Goal: Book appointment/travel/reservation

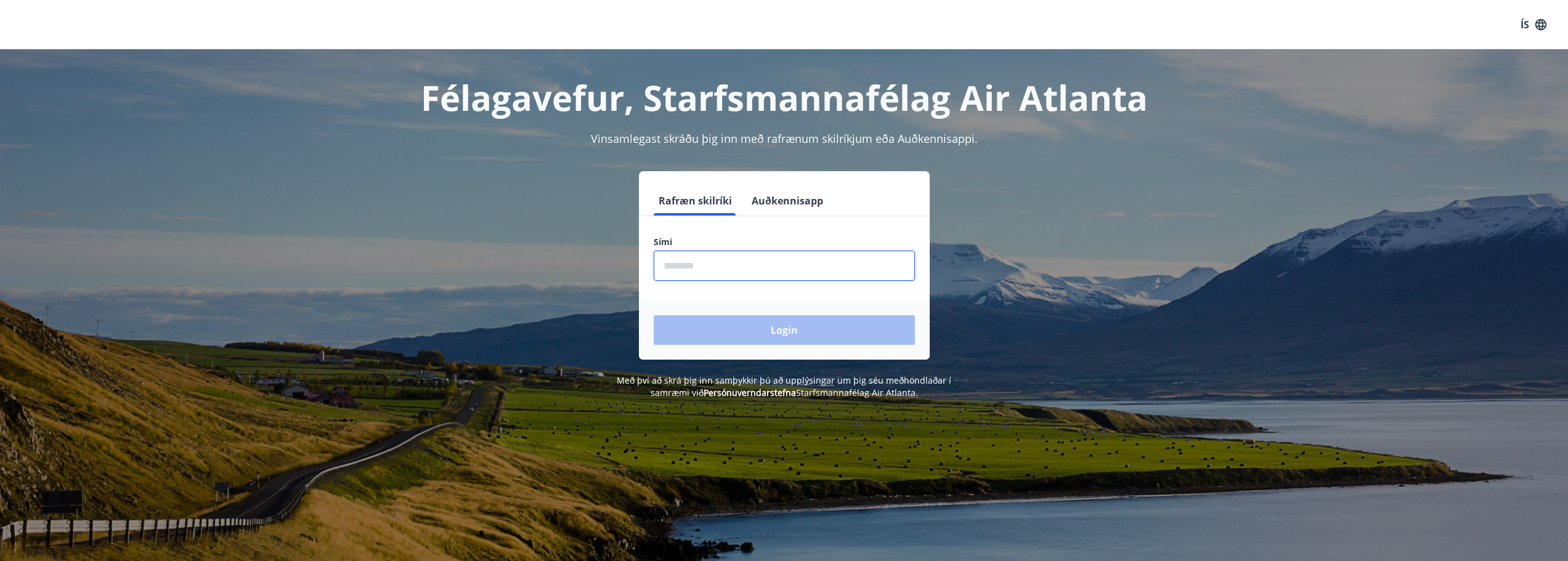
click at [703, 266] on input "phone" at bounding box center [784, 266] width 261 height 31
type input "********"
click at [734, 323] on button "Login" at bounding box center [784, 330] width 261 height 30
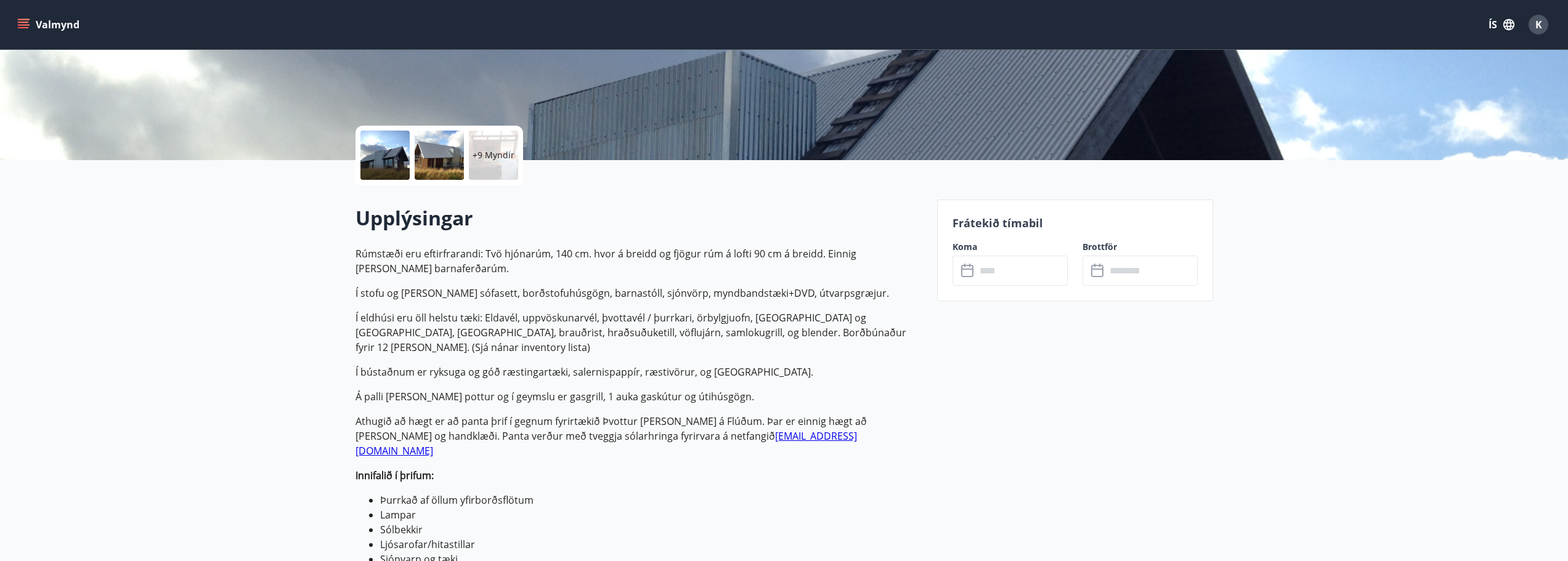
scroll to position [246, 0]
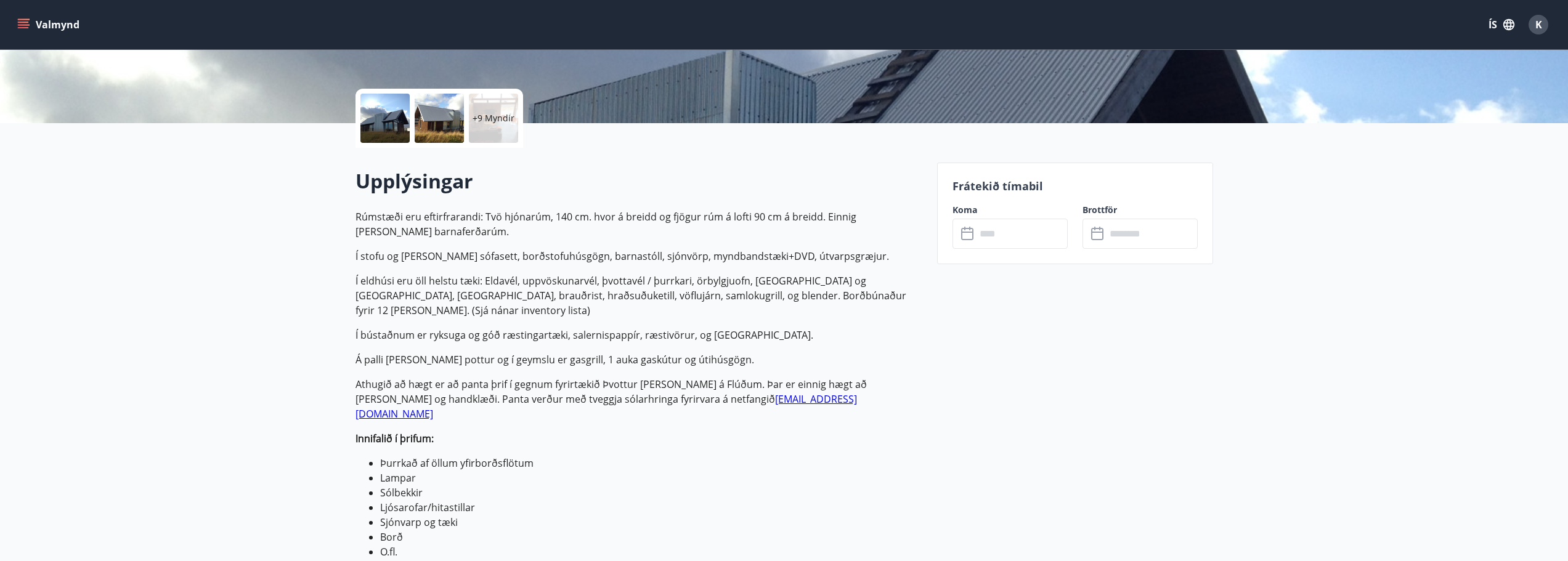
click at [1012, 227] on input "text" at bounding box center [1022, 234] width 92 height 31
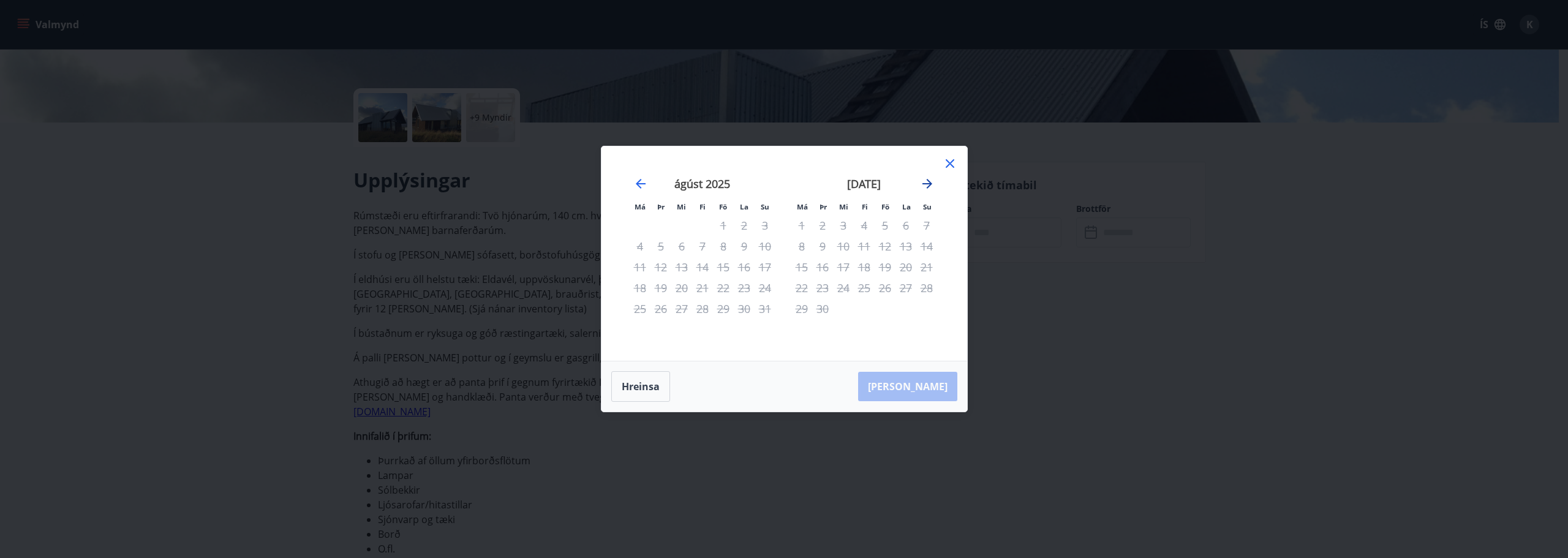
click at [924, 188] on icon "Move forward to switch to the next month." at bounding box center [927, 183] width 14 height 14
drag, startPoint x: 633, startPoint y: 182, endPoint x: 825, endPoint y: 185, distance: 192.0
click at [636, 182] on icon "Move backward to switch to the previous month." at bounding box center [640, 183] width 14 height 14
click at [954, 166] on icon at bounding box center [949, 163] width 14 height 14
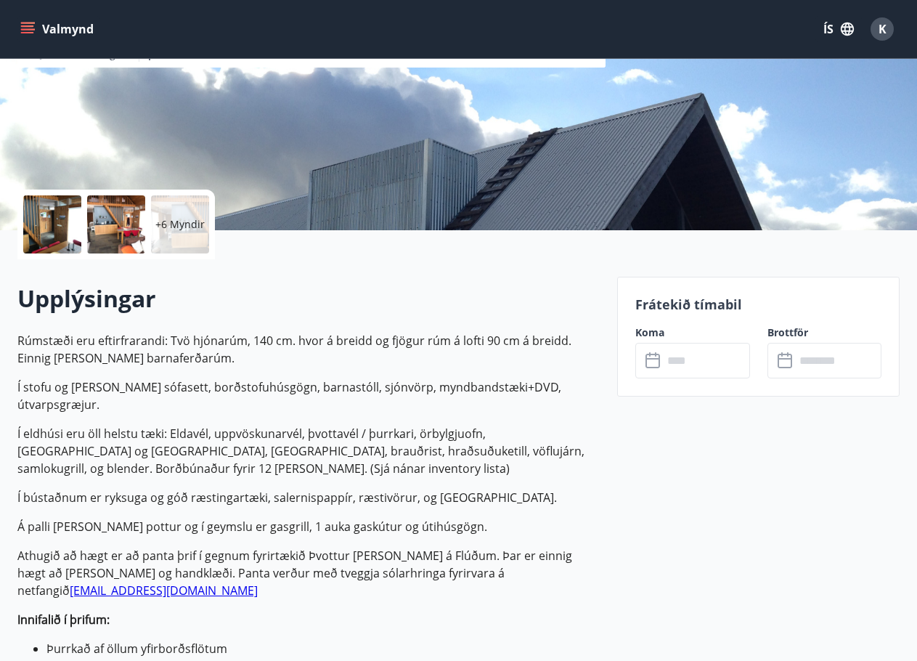
scroll to position [290, 0]
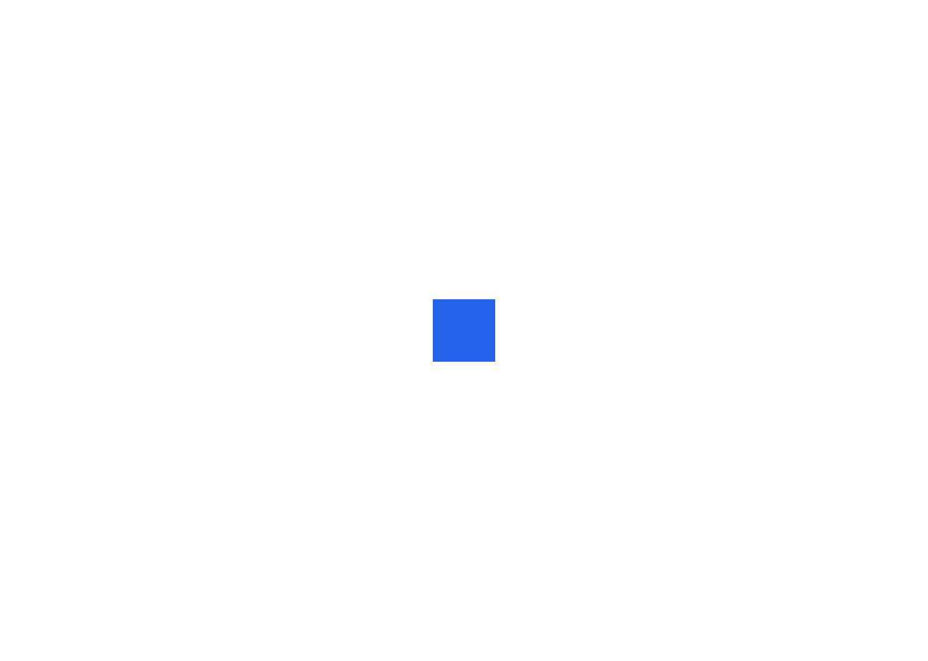
click at [692, 276] on div at bounding box center [464, 330] width 928 height 661
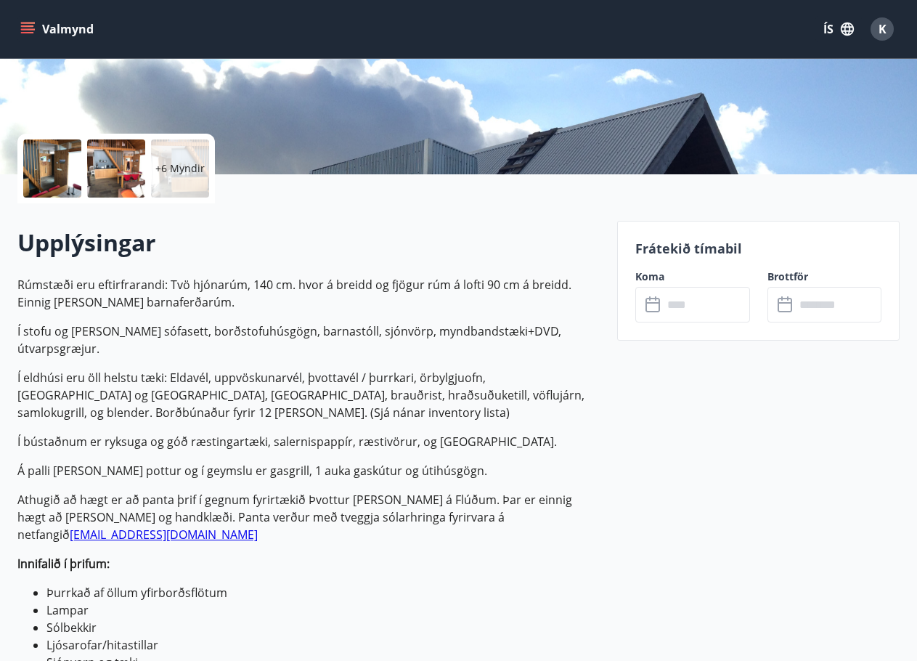
scroll to position [290, 0]
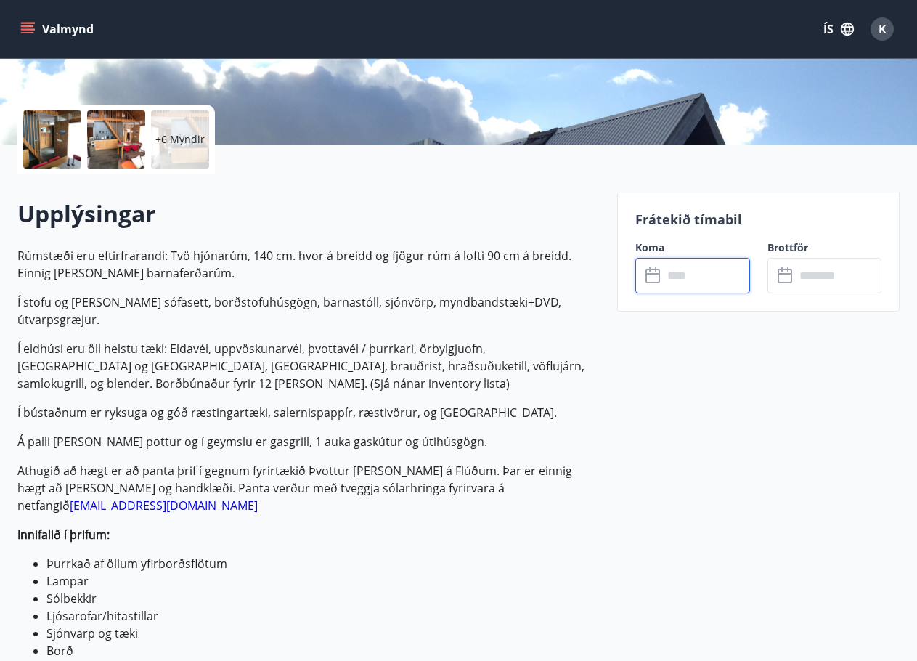
click at [697, 272] on input "text" at bounding box center [706, 276] width 87 height 36
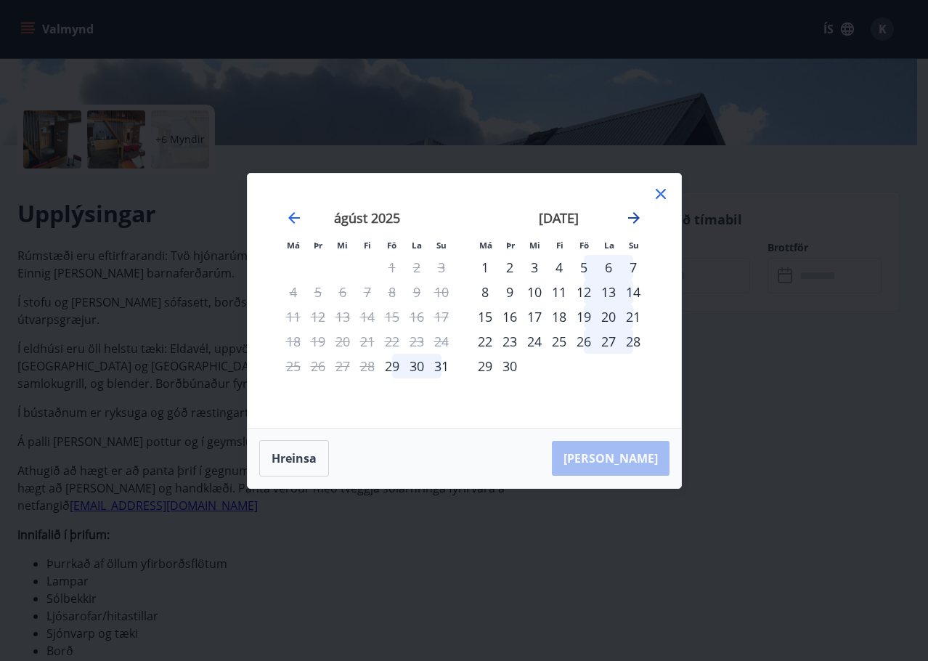
click at [630, 219] on icon "Move forward to switch to the next month." at bounding box center [633, 217] width 17 height 17
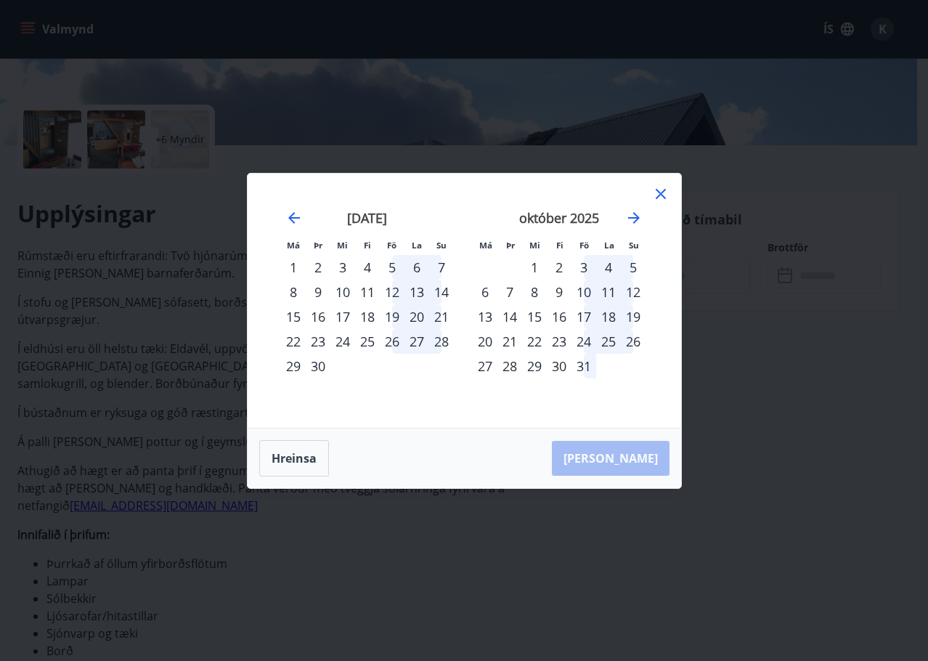
click at [579, 314] on div "17" at bounding box center [583, 316] width 25 height 25
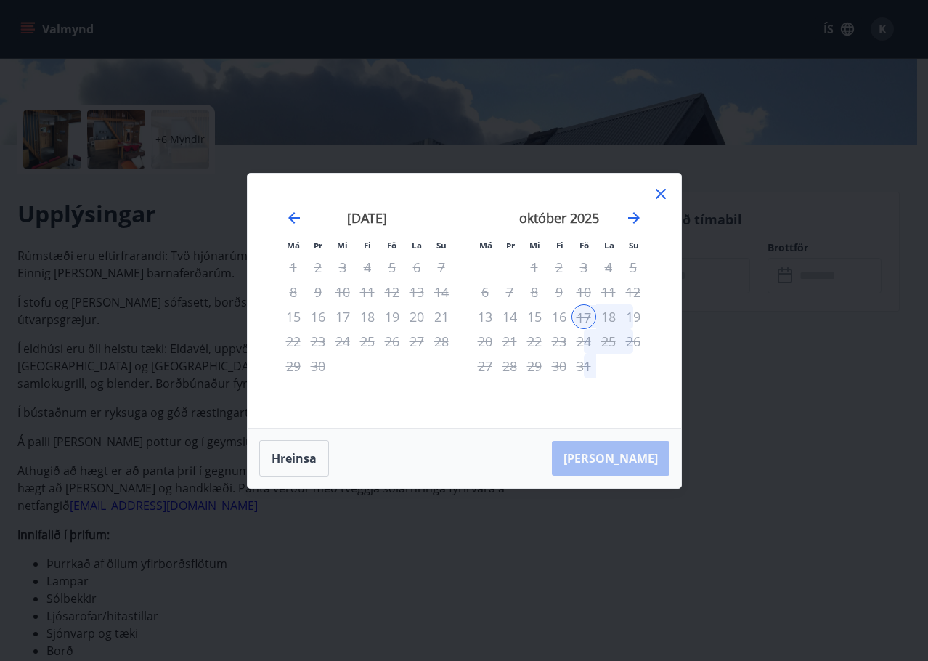
click at [507, 340] on div "21" at bounding box center [509, 341] width 25 height 25
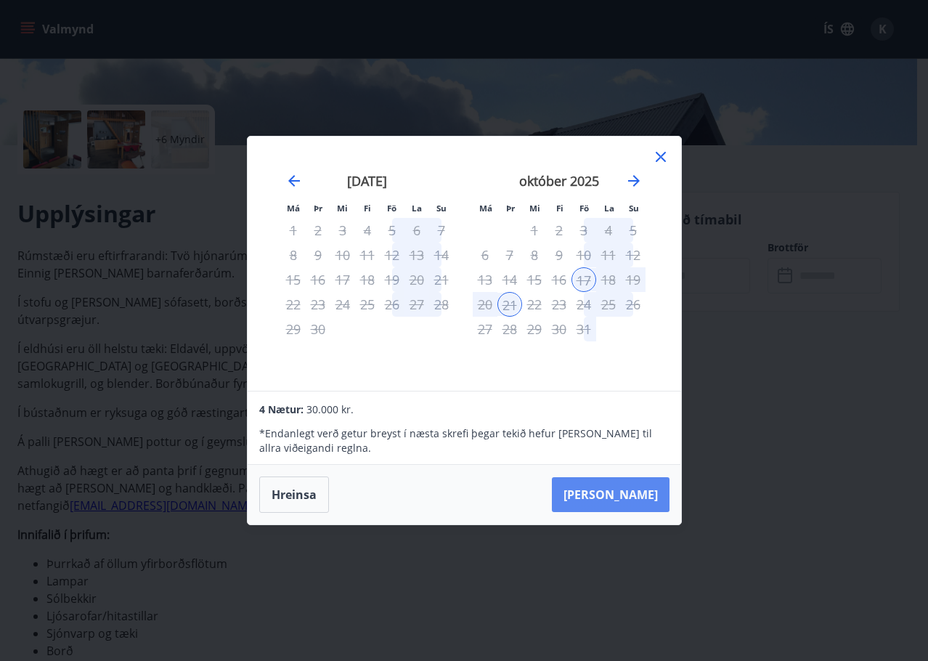
click at [634, 493] on button "Taka Frá" at bounding box center [611, 494] width 118 height 35
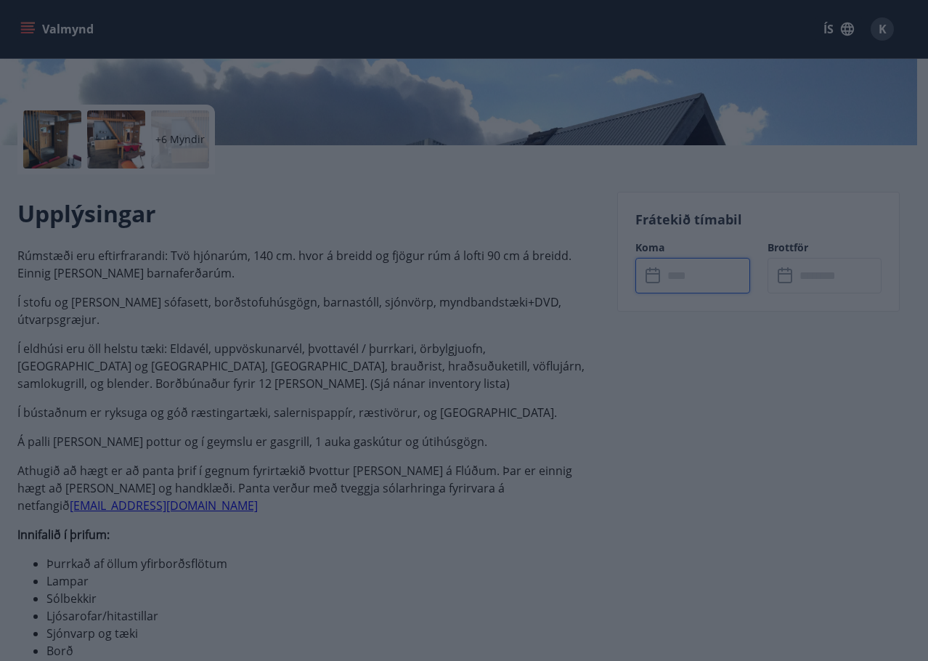
type input "******"
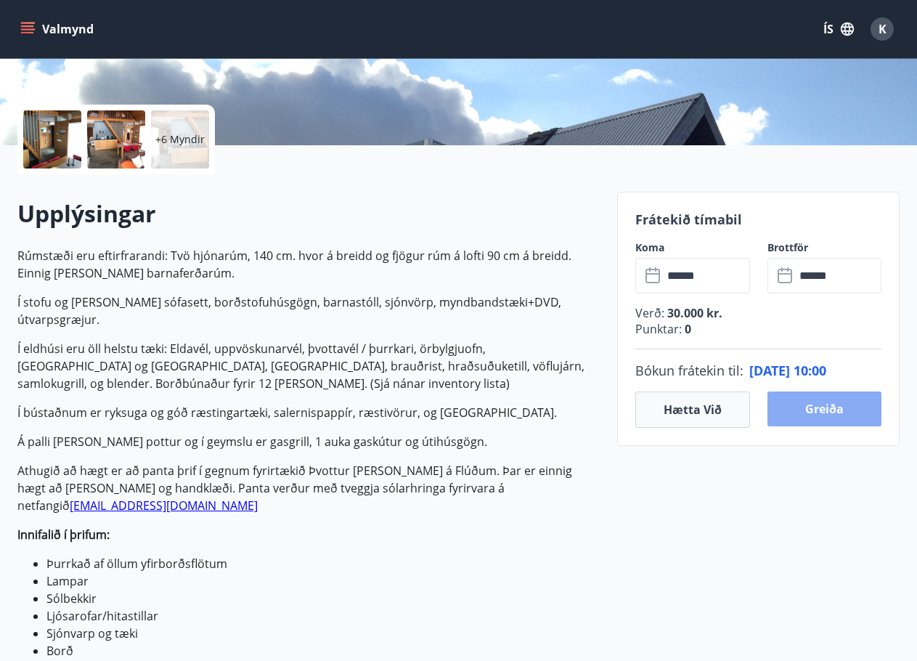
click at [816, 411] on button "Greiða" at bounding box center [824, 408] width 115 height 35
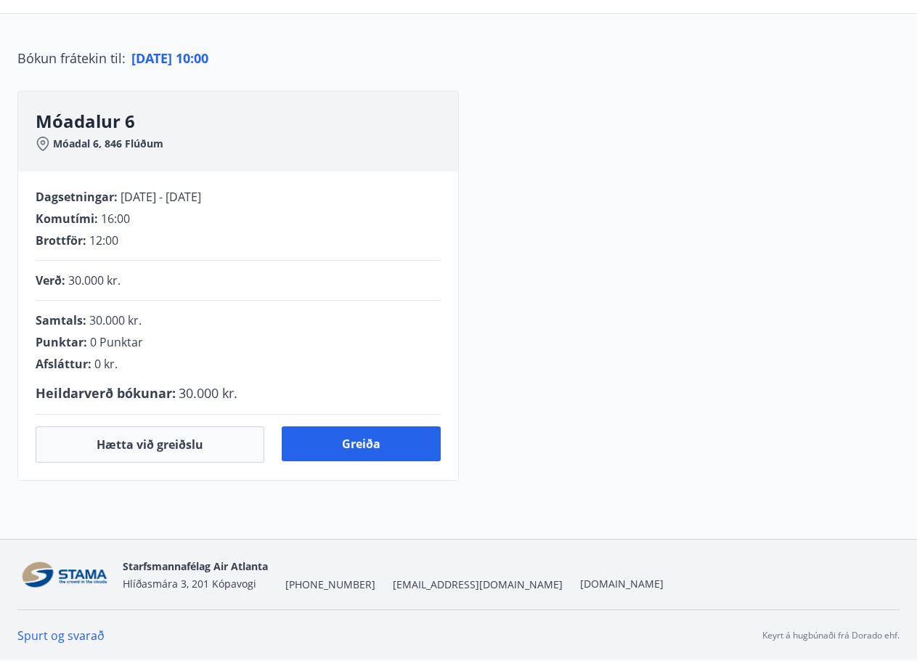
scroll to position [281, 0]
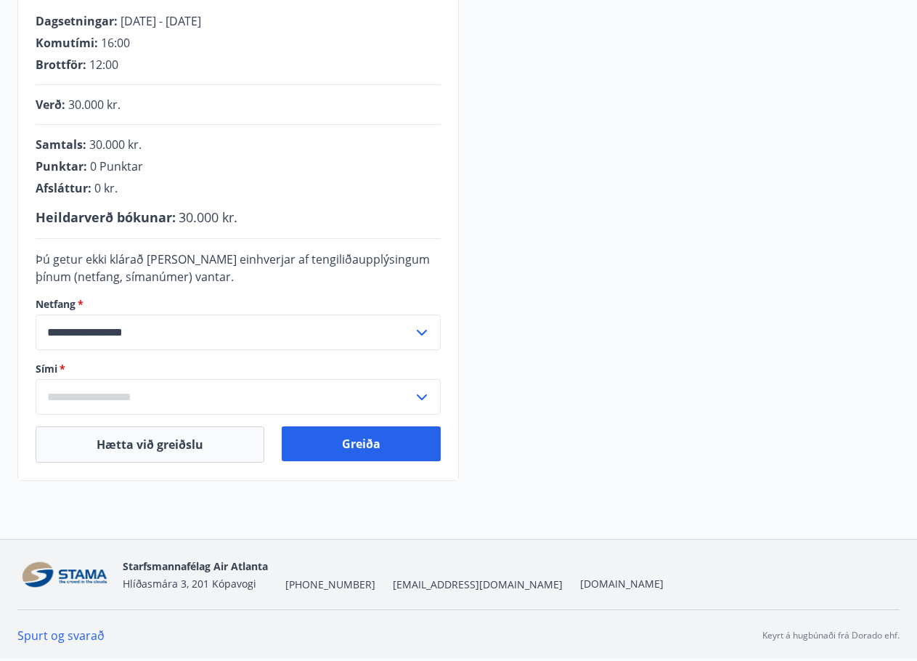
click at [144, 391] on input "text" at bounding box center [225, 397] width 378 height 36
click at [131, 421] on li "Skrá nýtt símanúmer" at bounding box center [238, 428] width 404 height 26
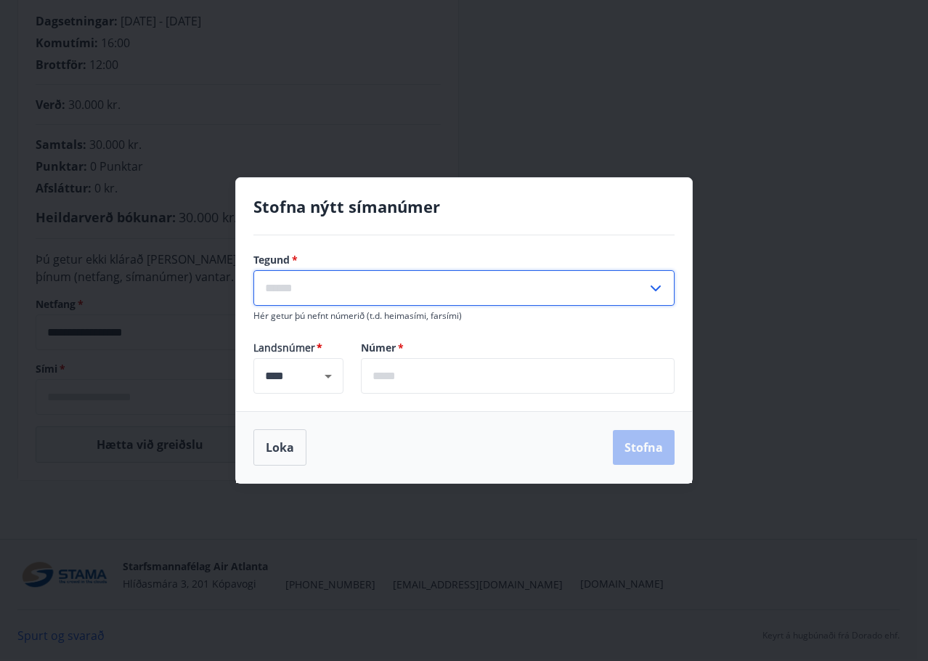
click at [399, 294] on input "text" at bounding box center [450, 288] width 394 height 36
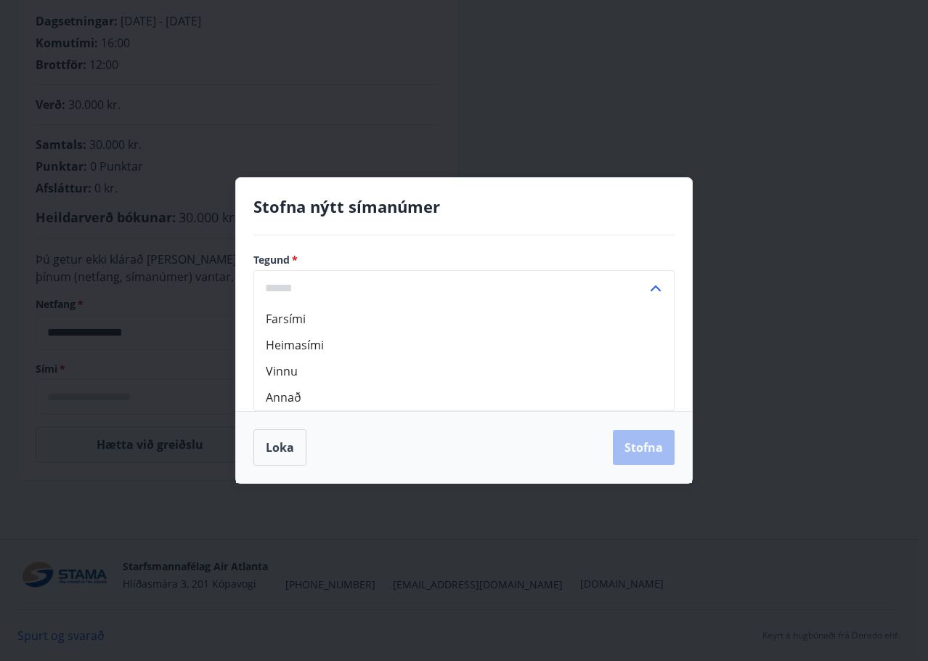
click at [359, 327] on li "Farsími" at bounding box center [464, 319] width 420 height 26
type input "*******"
click at [407, 385] on input "text" at bounding box center [518, 376] width 314 height 36
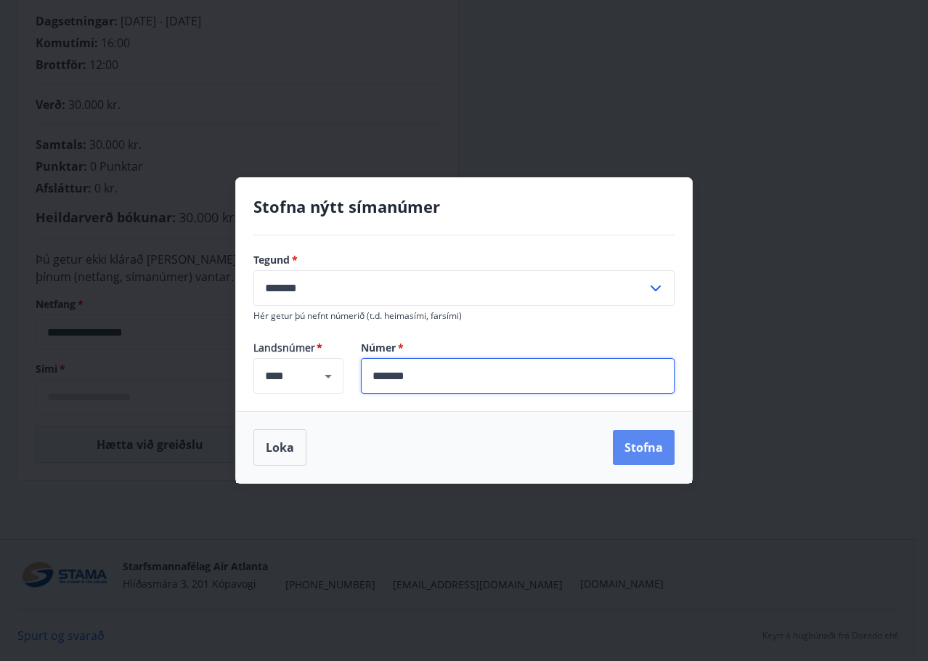
type input "*******"
click at [653, 435] on button "Stofna" at bounding box center [644, 447] width 62 height 35
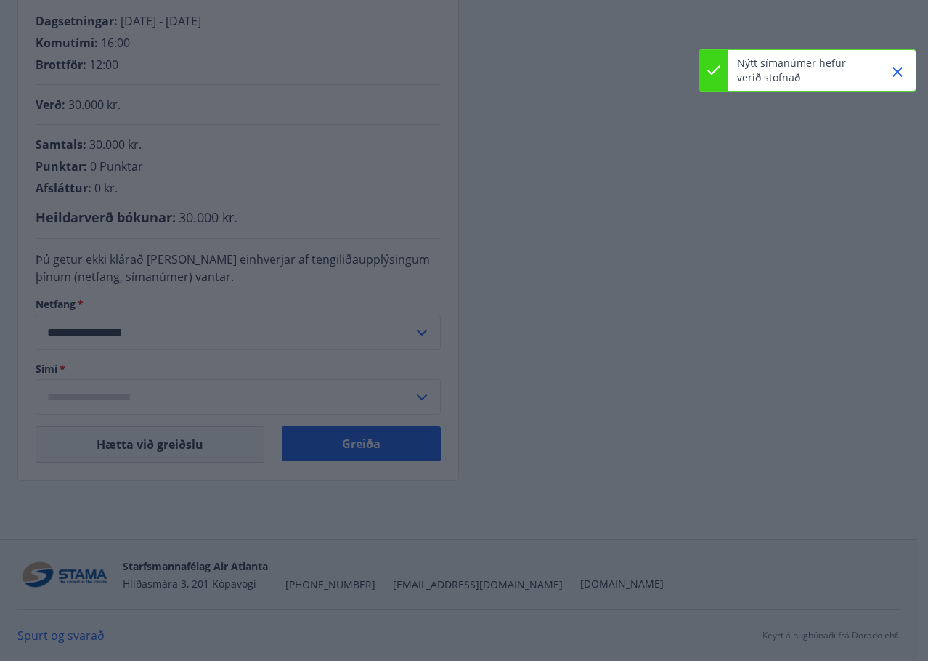
type input "**********"
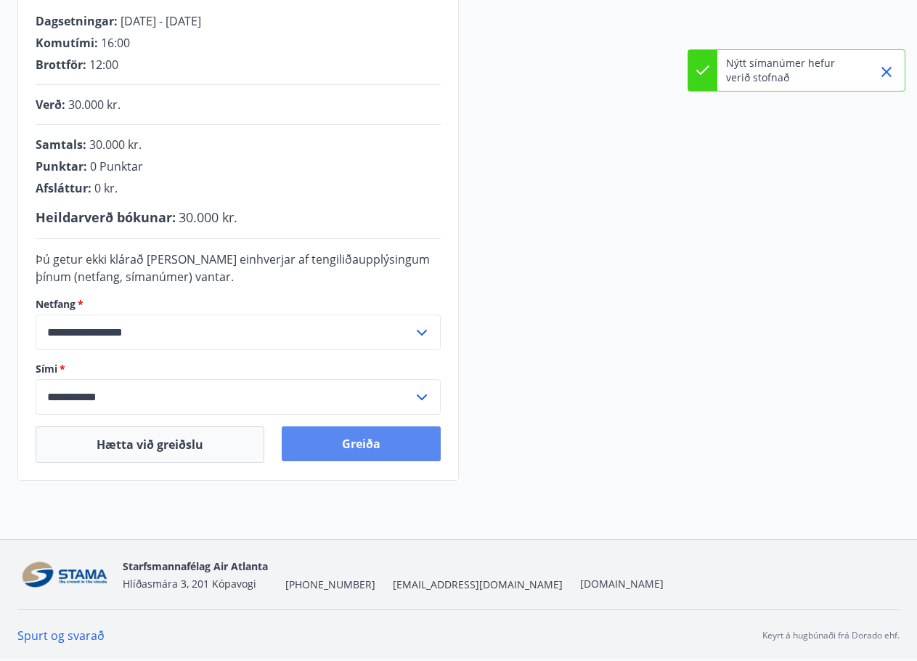
click at [357, 444] on button "Greiða" at bounding box center [361, 443] width 159 height 35
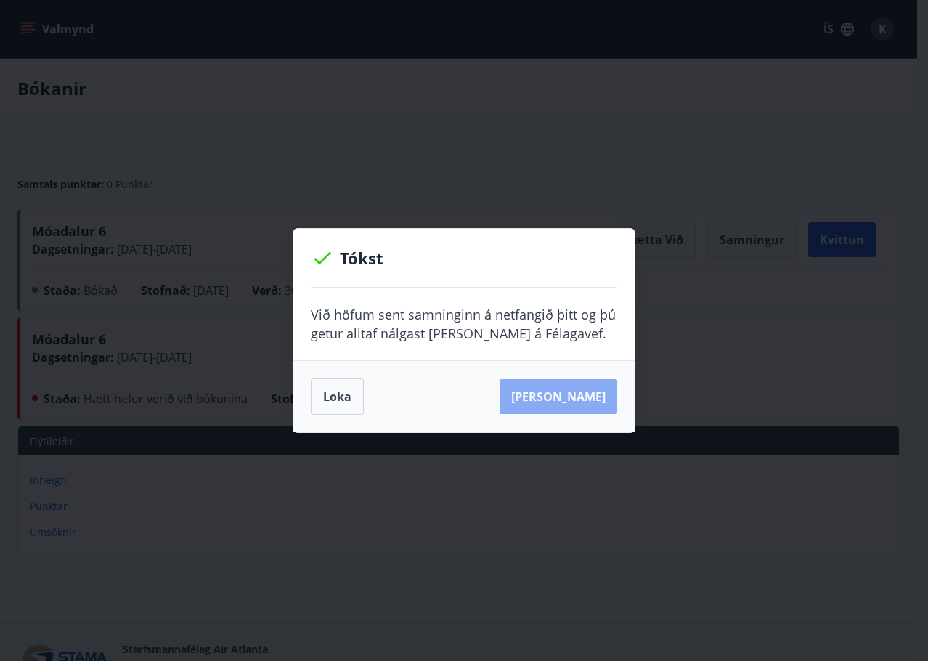
click at [584, 399] on button "[PERSON_NAME]" at bounding box center [559, 396] width 118 height 35
click at [331, 403] on button "Loka" at bounding box center [337, 396] width 53 height 36
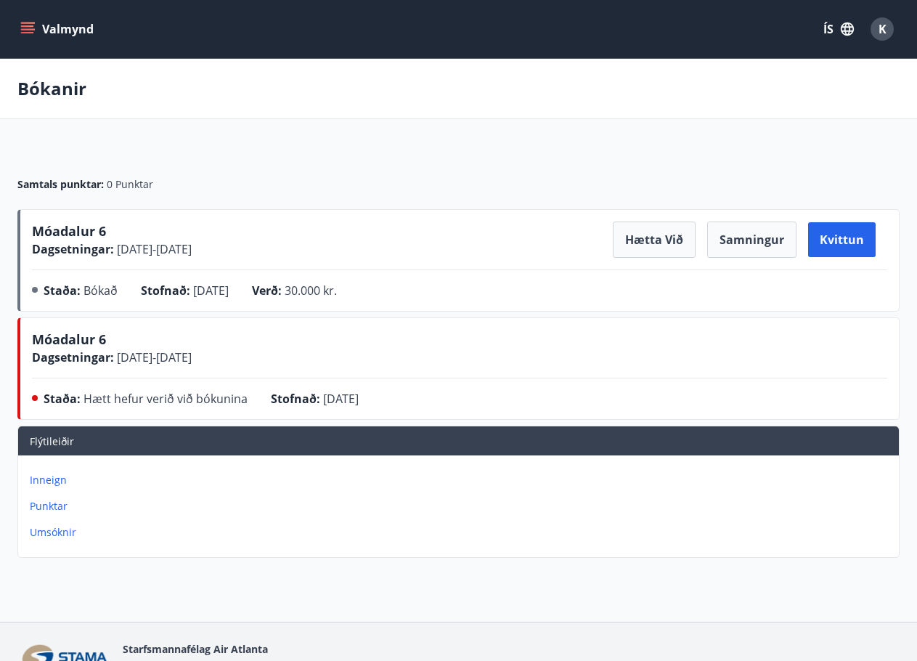
click at [46, 30] on button "Valmynd" at bounding box center [58, 29] width 82 height 26
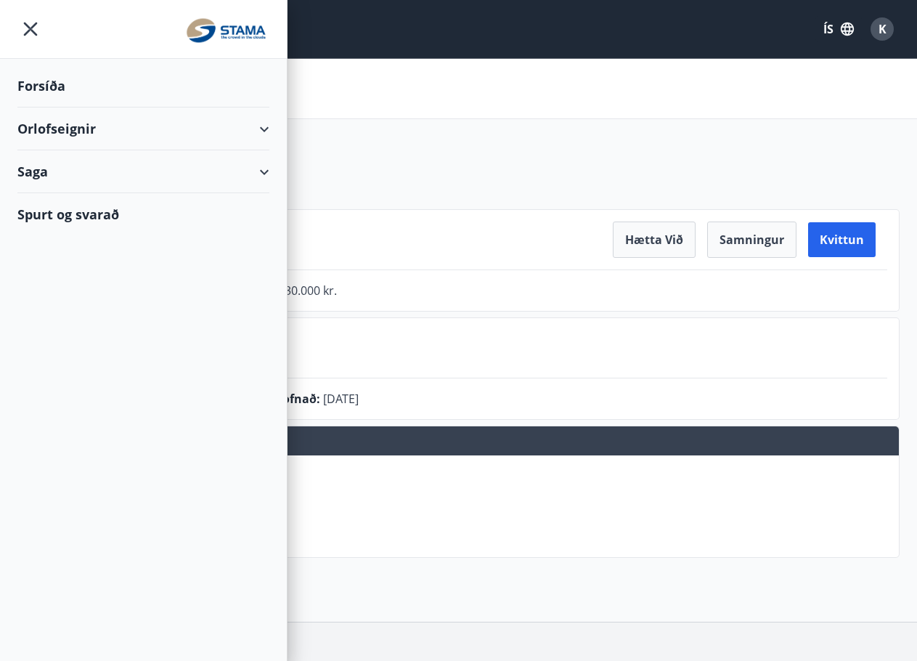
click at [36, 85] on div "Forsíða" at bounding box center [143, 86] width 252 height 43
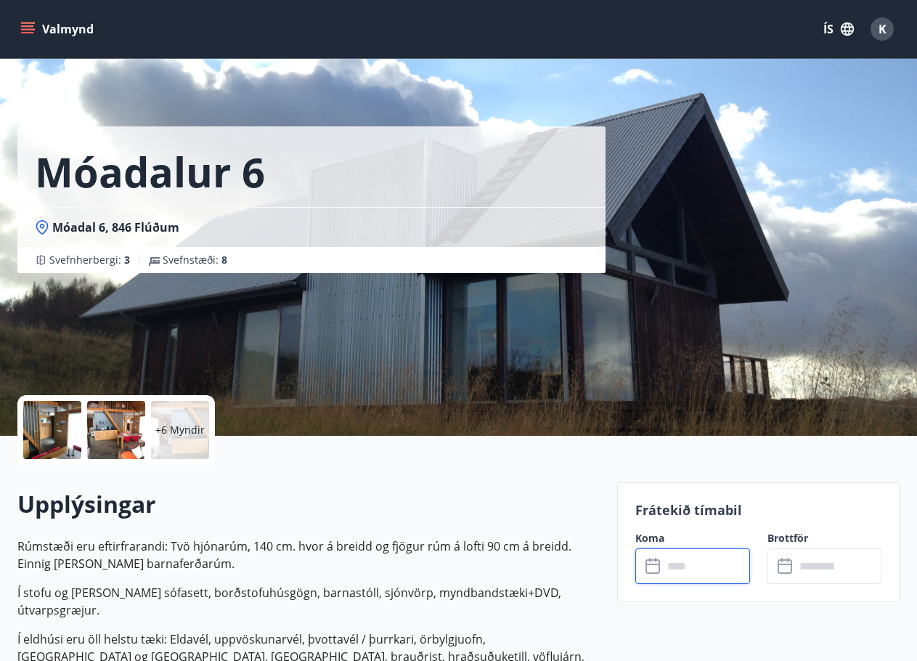
click at [701, 567] on input "text" at bounding box center [706, 566] width 87 height 36
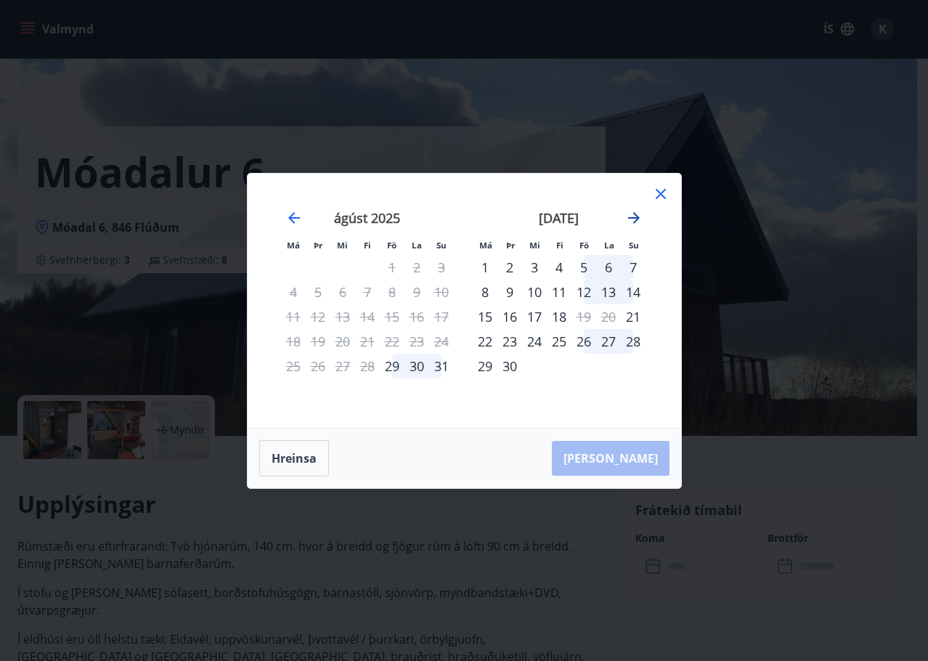
click at [635, 216] on icon "Move forward to switch to the next month." at bounding box center [633, 217] width 17 height 17
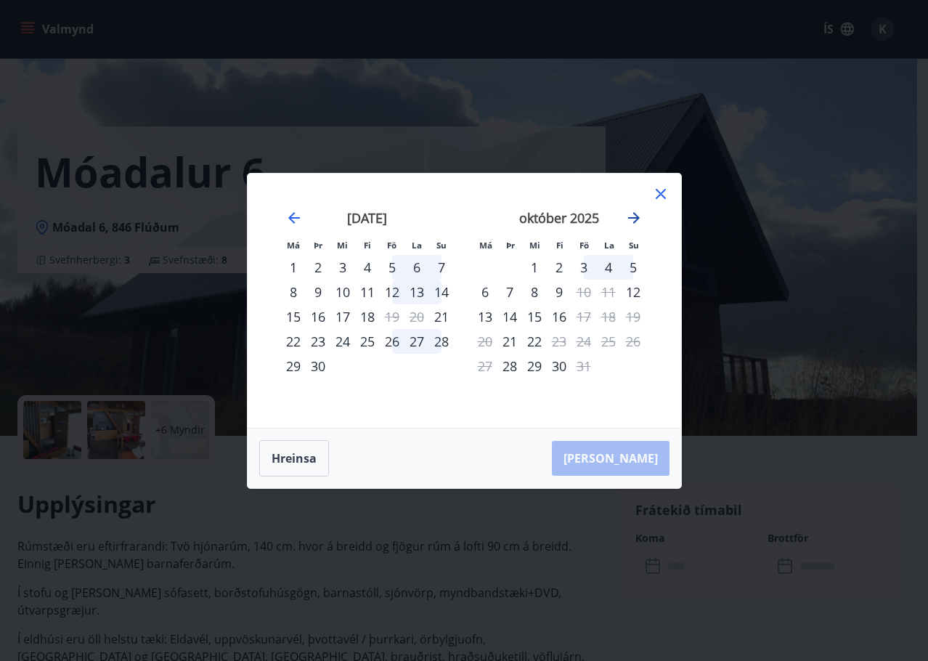
click at [635, 216] on icon "Move forward to switch to the next month." at bounding box center [633, 217] width 17 height 17
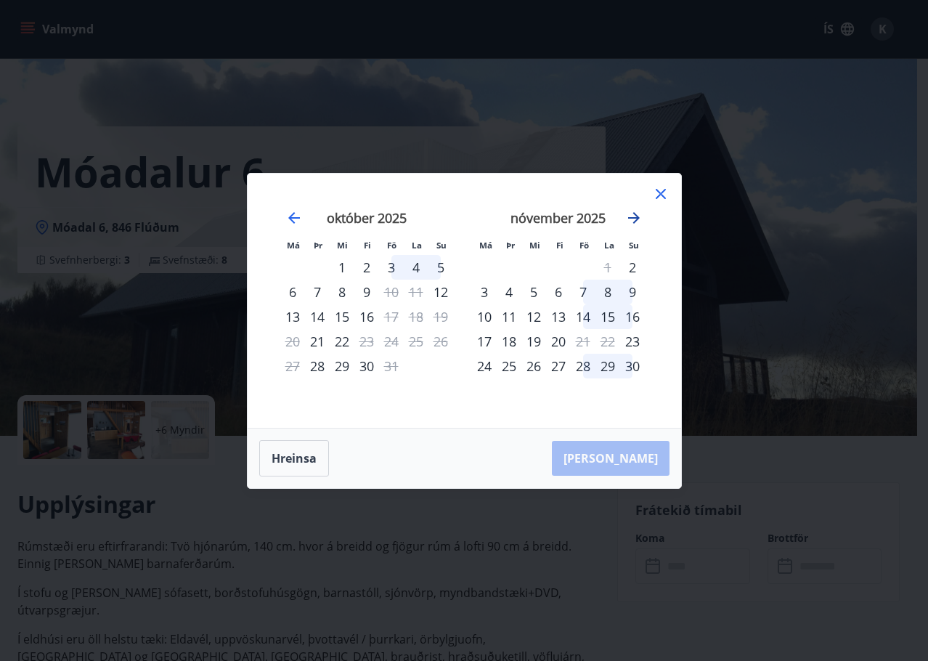
click at [635, 216] on icon "Move forward to switch to the next month." at bounding box center [633, 217] width 17 height 17
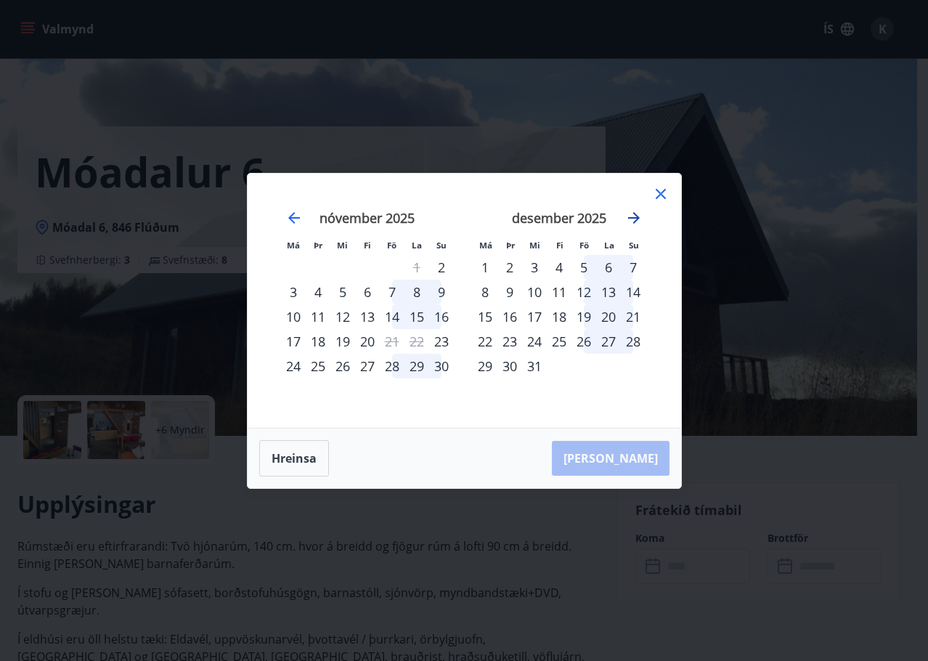
click at [635, 216] on icon "Move forward to switch to the next month." at bounding box center [633, 217] width 17 height 17
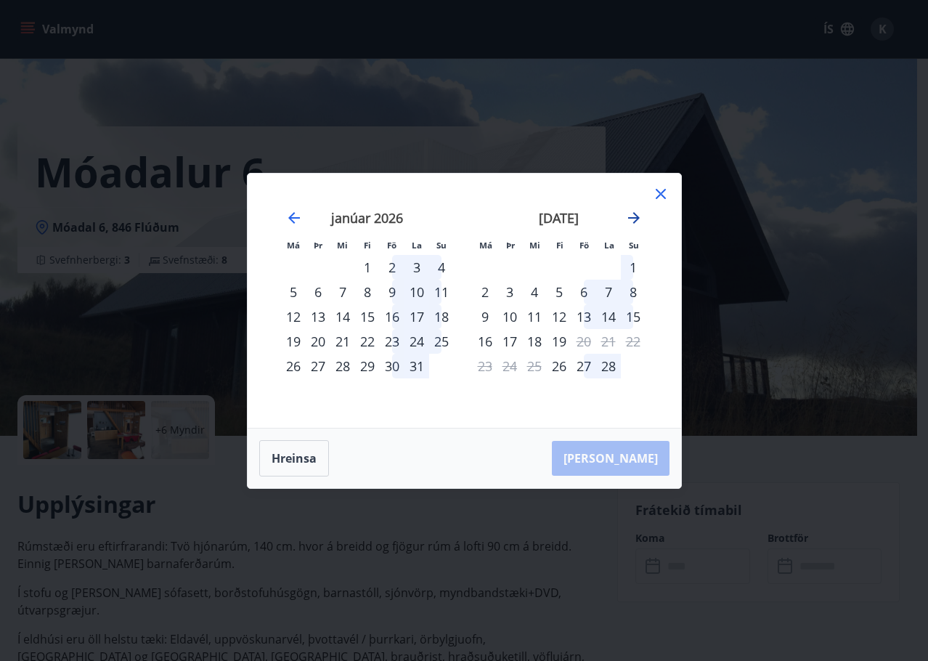
click at [635, 216] on icon "Move forward to switch to the next month." at bounding box center [633, 217] width 17 height 17
click at [584, 314] on div "13" at bounding box center [583, 316] width 25 height 25
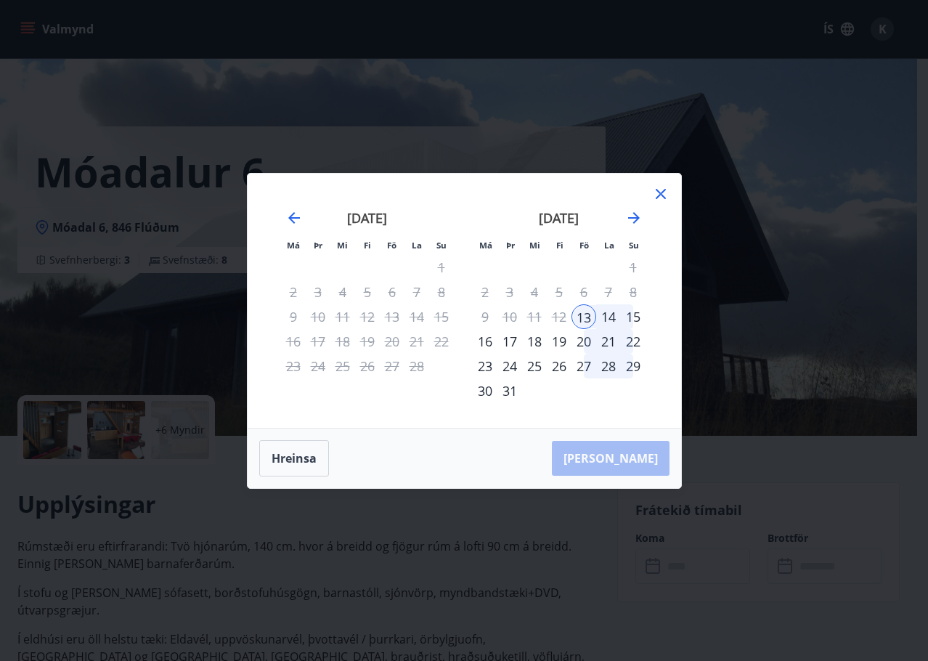
click at [634, 317] on div "15" at bounding box center [633, 316] width 25 height 25
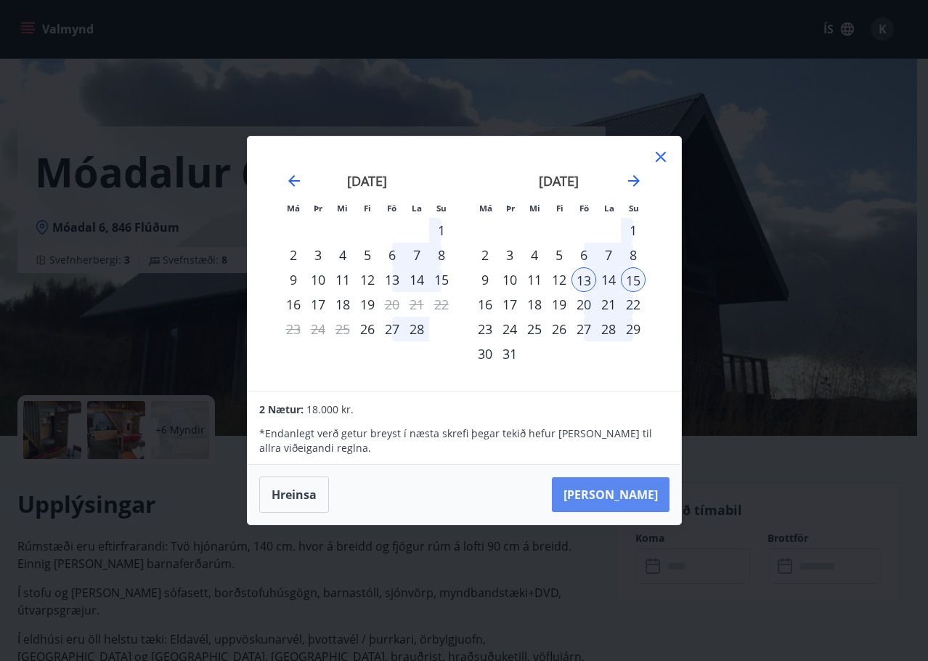
click at [628, 498] on button "Taka Frá" at bounding box center [611, 494] width 118 height 35
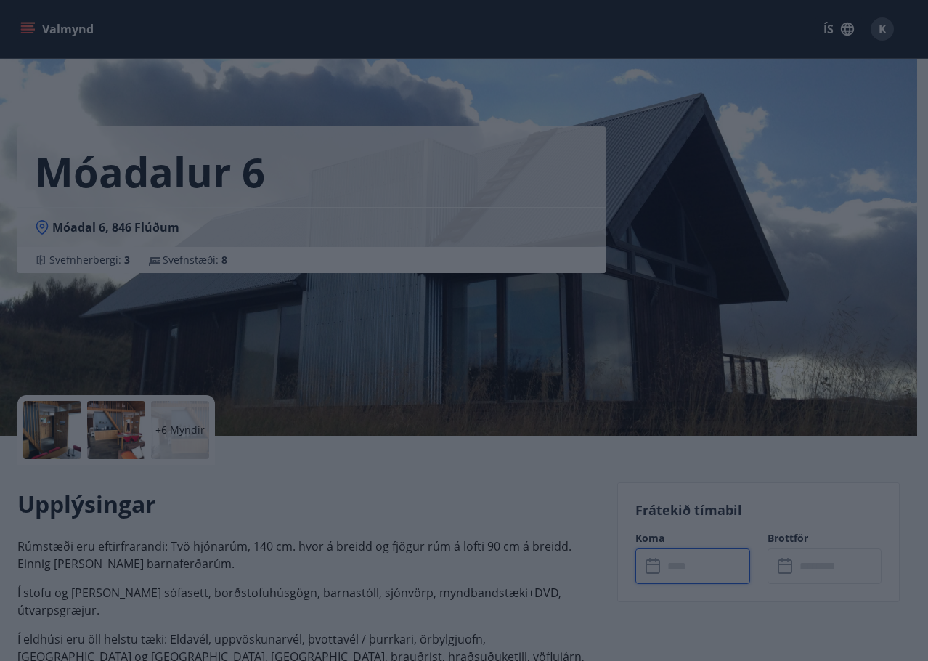
type input "******"
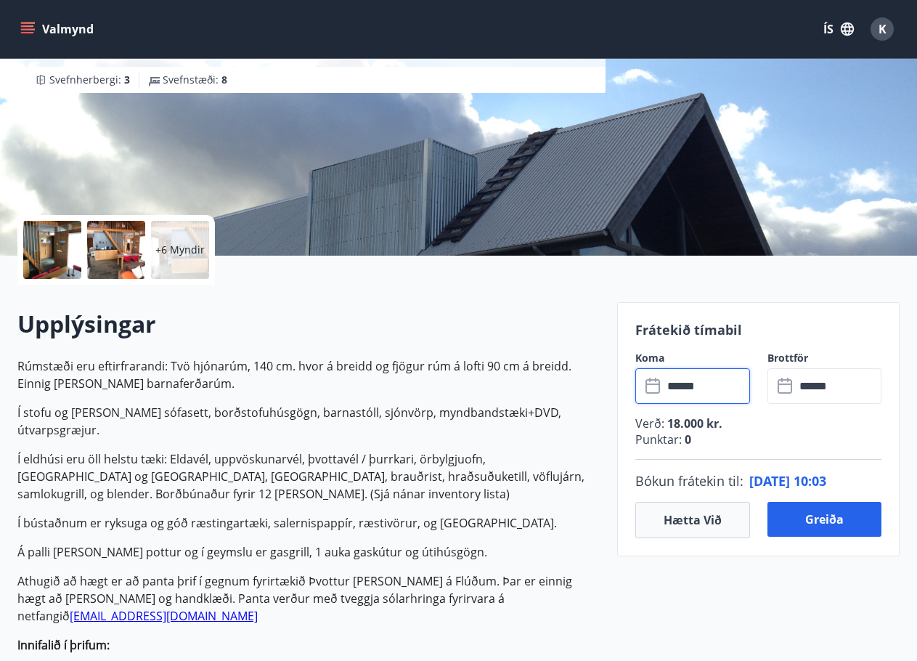
scroll to position [363, 0]
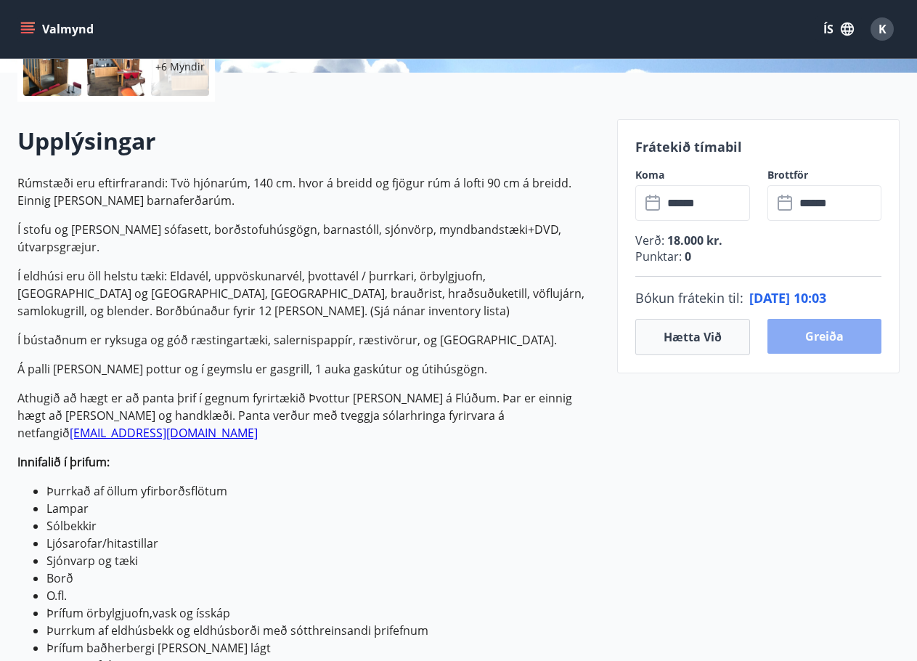
click at [850, 335] on button "Greiða" at bounding box center [824, 336] width 115 height 35
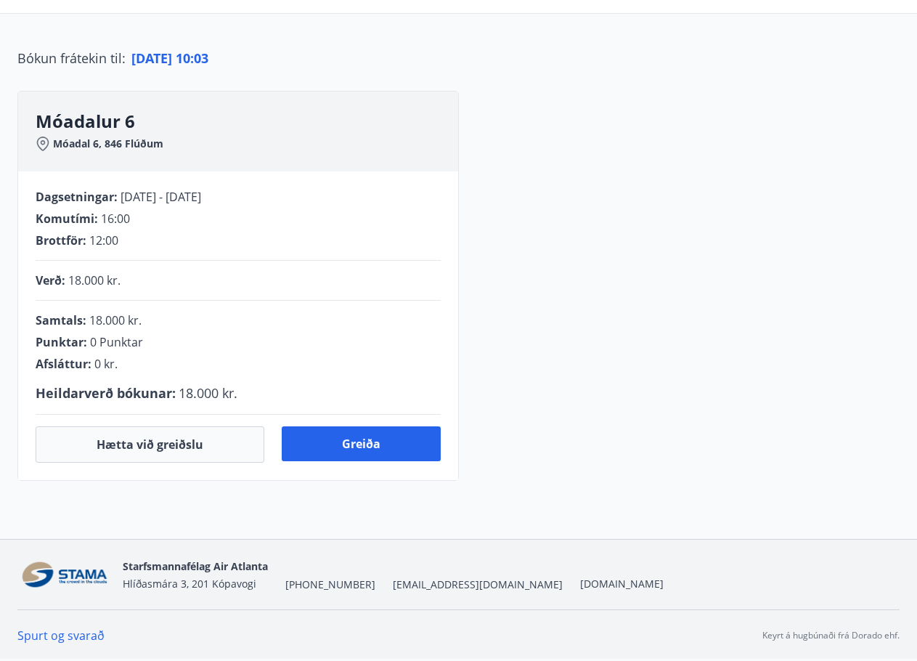
scroll to position [281, 0]
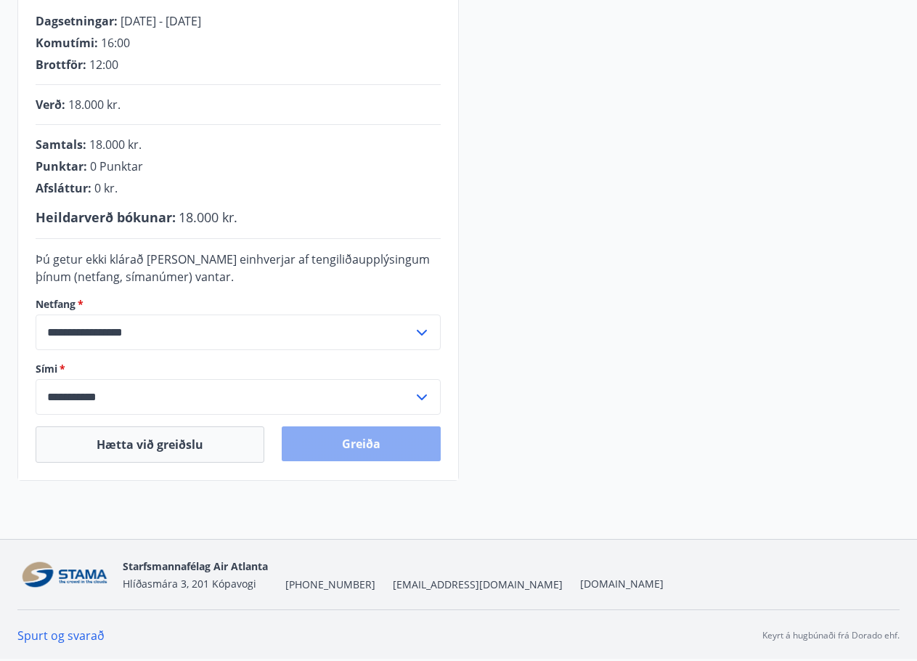
click at [378, 445] on button "Greiða" at bounding box center [361, 443] width 159 height 35
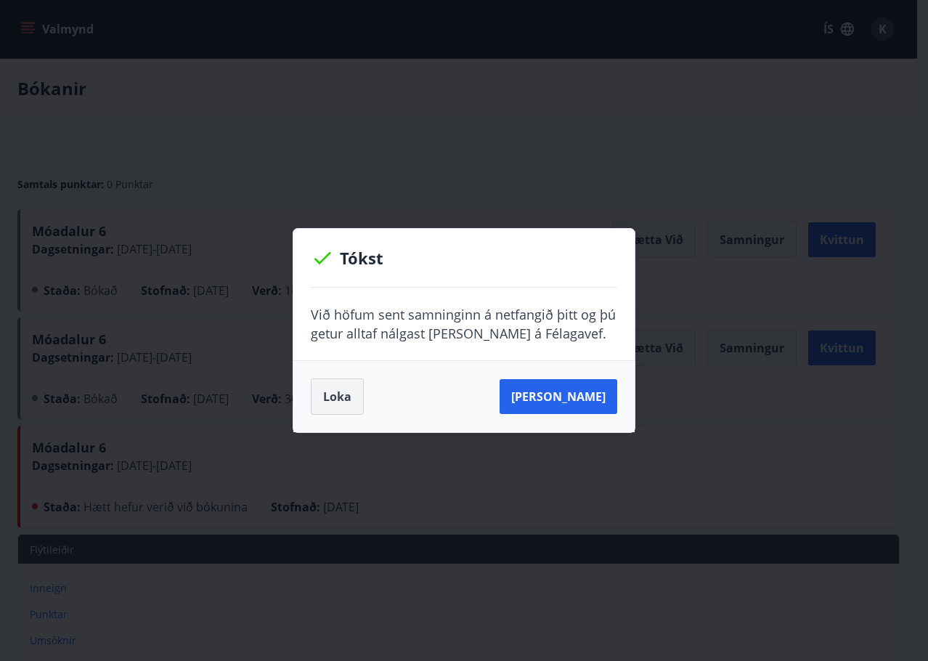
click at [338, 406] on button "Loka" at bounding box center [337, 396] width 53 height 36
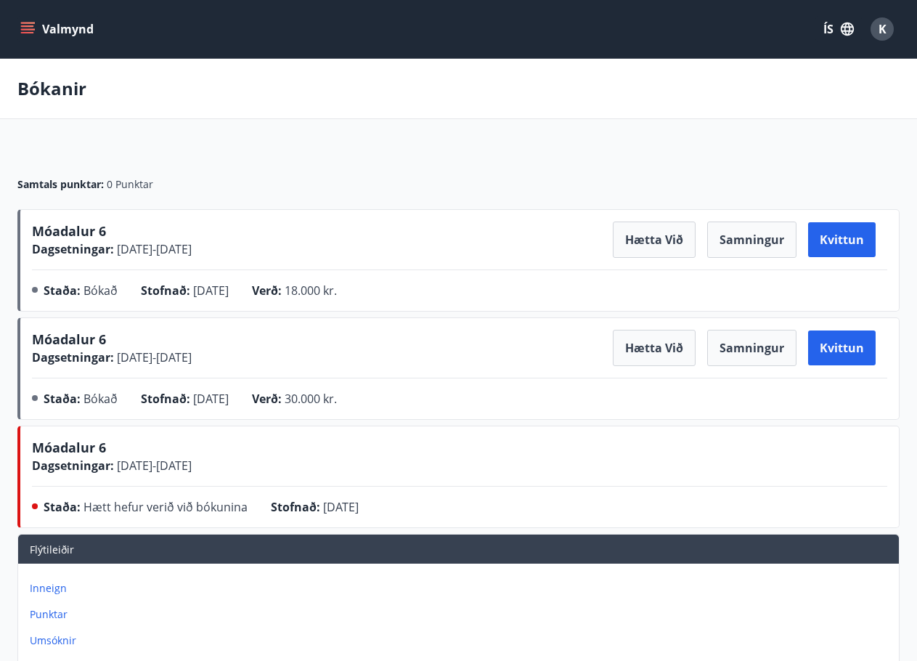
click at [36, 25] on button "Valmynd" at bounding box center [58, 29] width 82 height 26
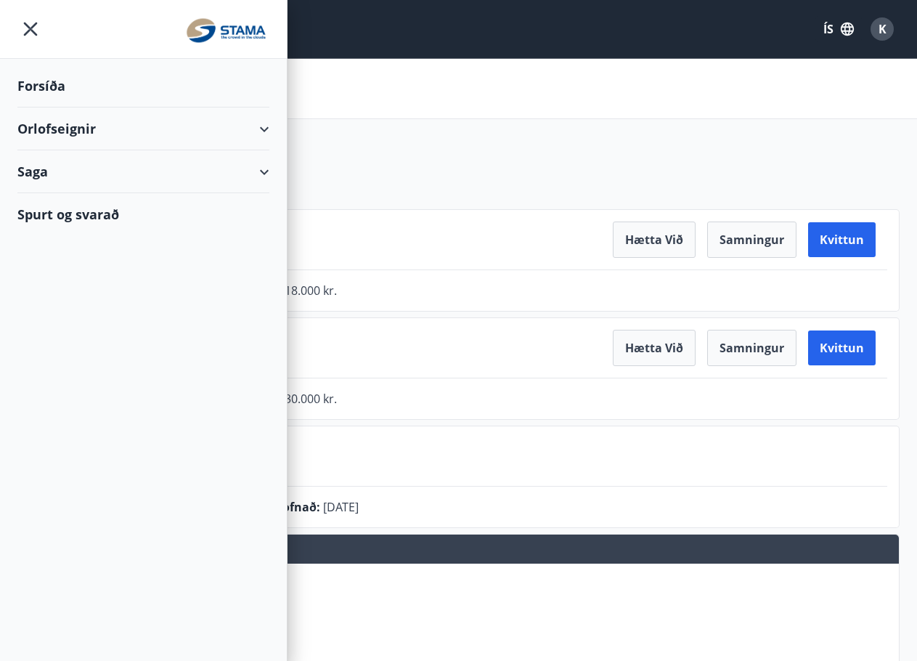
click at [53, 80] on div "Forsíða" at bounding box center [143, 86] width 252 height 43
